Goal: Transaction & Acquisition: Subscribe to service/newsletter

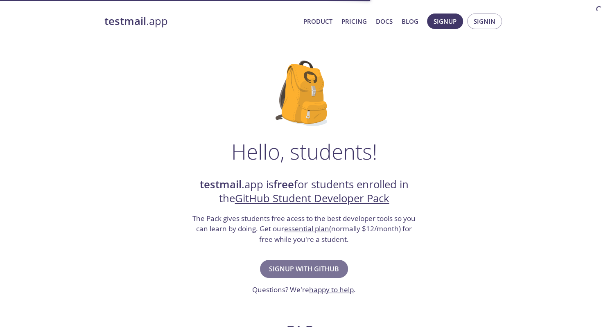
click at [301, 263] on button "Signup with GitHub" at bounding box center [304, 269] width 88 height 18
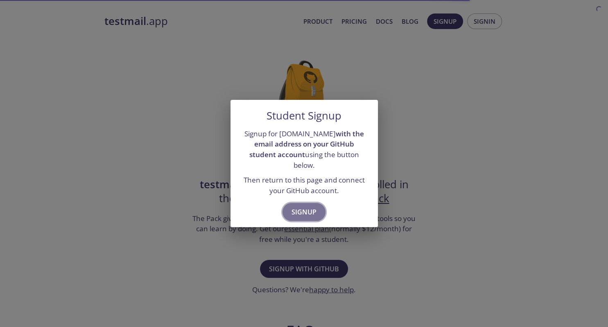
click at [313, 207] on span "Signup" at bounding box center [304, 211] width 25 height 11
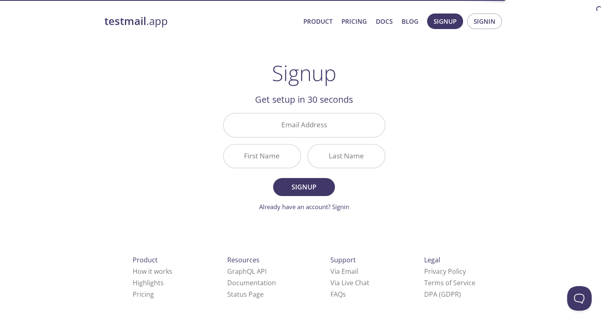
click at [313, 207] on link "Already have an account? Signin" at bounding box center [304, 207] width 90 height 8
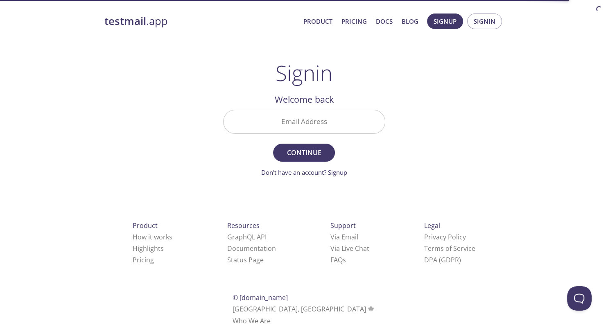
click at [317, 207] on div "Support Via Email Via Live Chat FAQ s" at bounding box center [349, 243] width 65 height 72
click at [353, 123] on input "Email Address" at bounding box center [304, 121] width 161 height 23
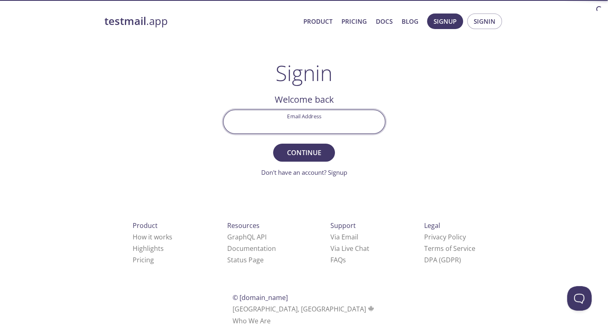
click at [353, 123] on input "Email Address" at bounding box center [304, 121] width 161 height 23
type input "[EMAIL_ADDRESS][DOMAIN_NAME]"
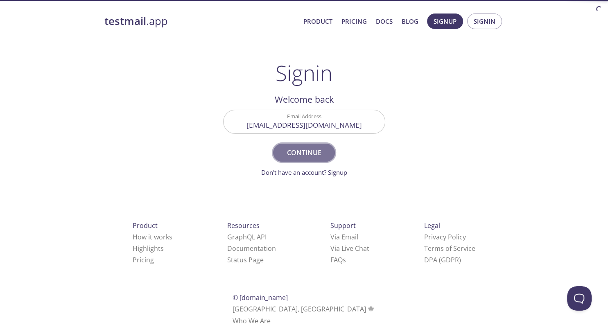
click at [303, 147] on button "Continue" at bounding box center [303, 153] width 61 height 18
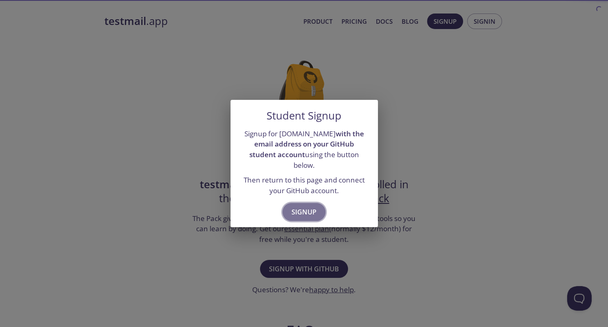
click at [310, 206] on span "Signup" at bounding box center [304, 211] width 25 height 11
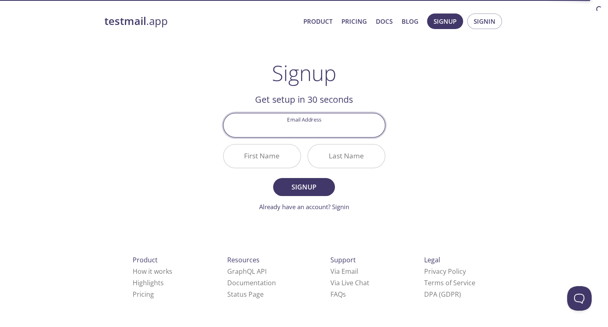
click at [324, 134] on input "Email Address" at bounding box center [304, 124] width 161 height 23
type input "[EMAIL_ADDRESS][DOMAIN_NAME]"
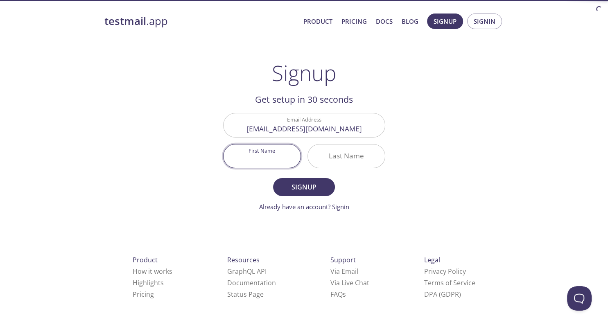
click at [287, 148] on input "First Name" at bounding box center [262, 156] width 77 height 23
type input "Mohatamim"
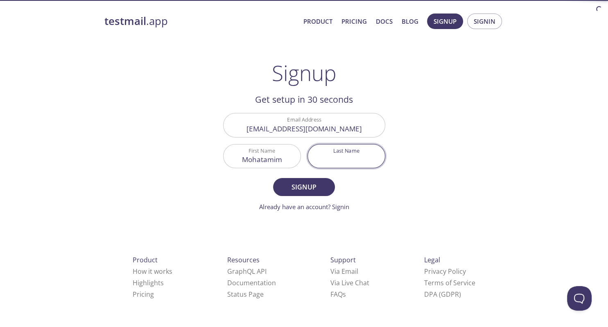
click at [341, 155] on input "Last Name" at bounding box center [346, 156] width 77 height 23
click at [340, 161] on input "[PERSON_NAME]" at bounding box center [346, 156] width 77 height 23
type input "[PERSON_NAME]"
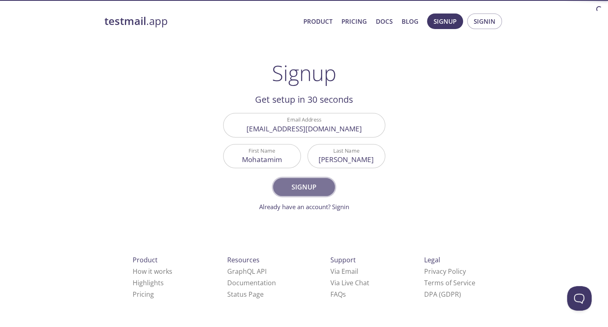
click at [305, 191] on span "Signup" at bounding box center [303, 186] width 43 height 11
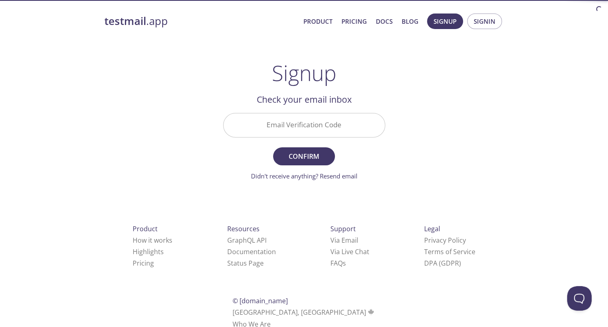
click at [305, 191] on div "testmail .app Product Pricing Docs Blog Signup Signin Signup Get setup in 30 se…" at bounding box center [304, 180] width 419 height 345
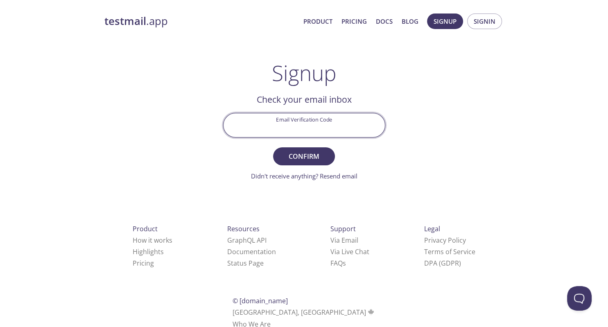
click at [314, 119] on input "Email Verification Code" at bounding box center [304, 124] width 161 height 23
paste input "FYLUWPP"
type input "FYLUWPP"
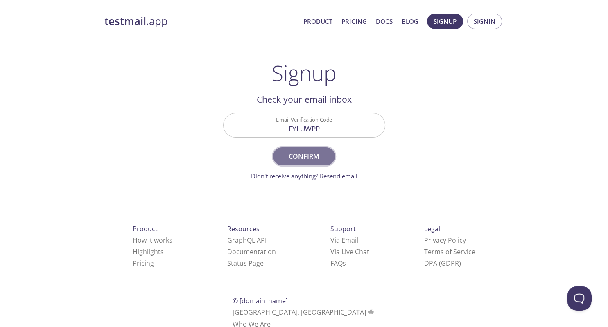
click at [316, 152] on span "Confirm" at bounding box center [303, 156] width 43 height 11
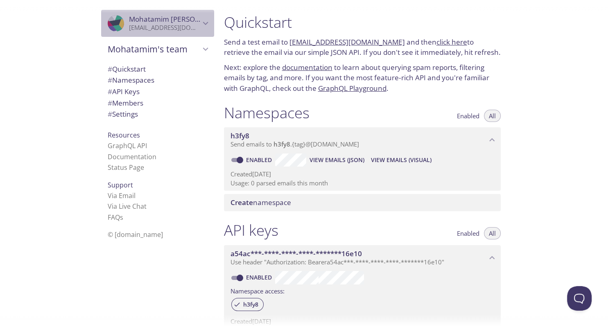
click at [163, 29] on p "[EMAIL_ADDRESS][DOMAIN_NAME]" at bounding box center [164, 28] width 71 height 8
